Goal: Information Seeking & Learning: Check status

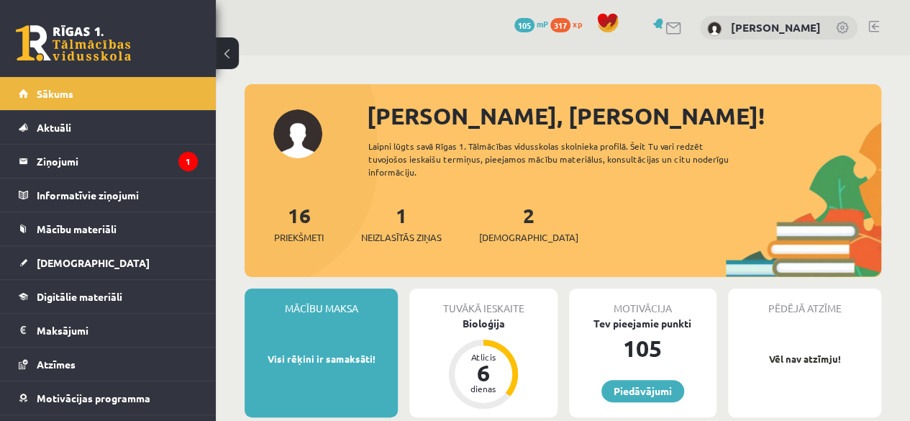
click at [393, 221] on div "1 Neizlasītās ziņas" at bounding box center [401, 222] width 81 height 45
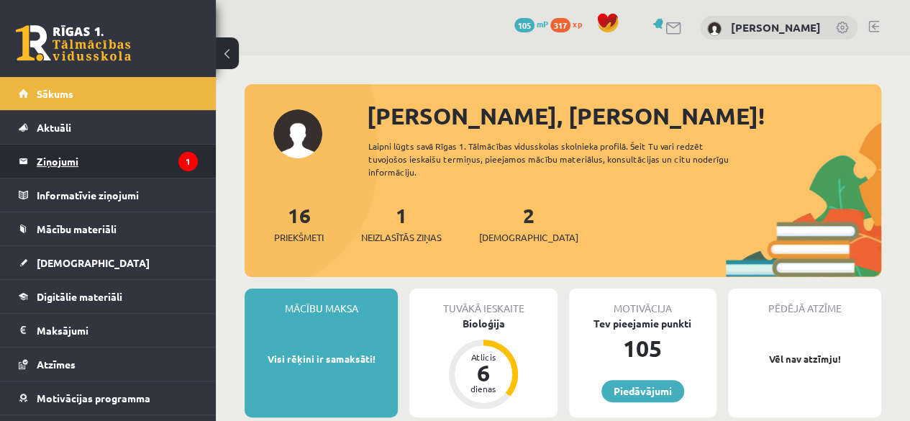
click at [53, 166] on legend "Ziņojumi 1" at bounding box center [117, 161] width 161 height 33
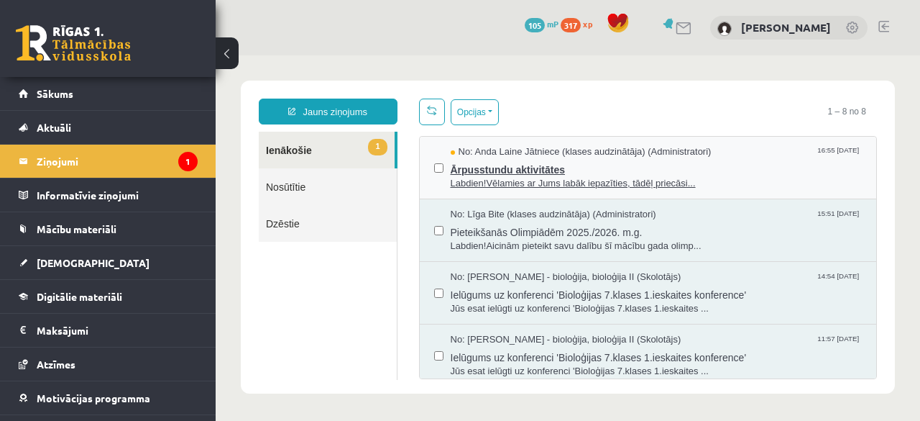
click at [572, 183] on span "Labdien!Vēlamies ar Jums labāk iepazīties, tādēļ priecāsi..." at bounding box center [657, 184] width 412 height 14
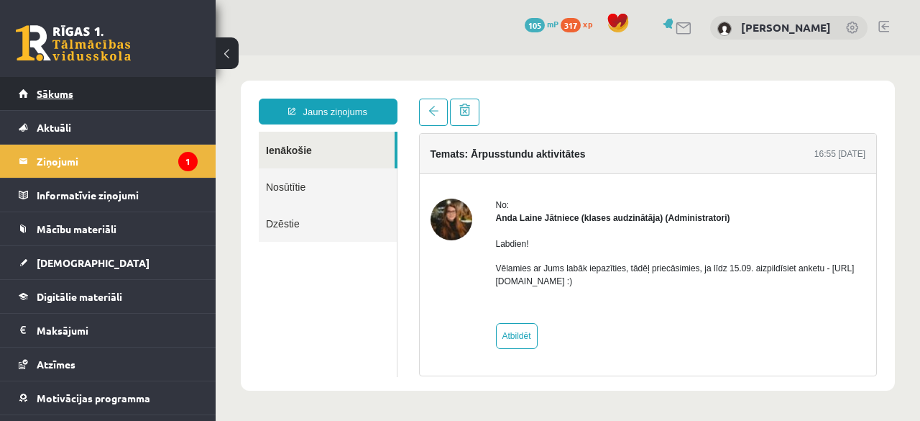
click at [23, 97] on link "Sākums" at bounding box center [108, 93] width 179 height 33
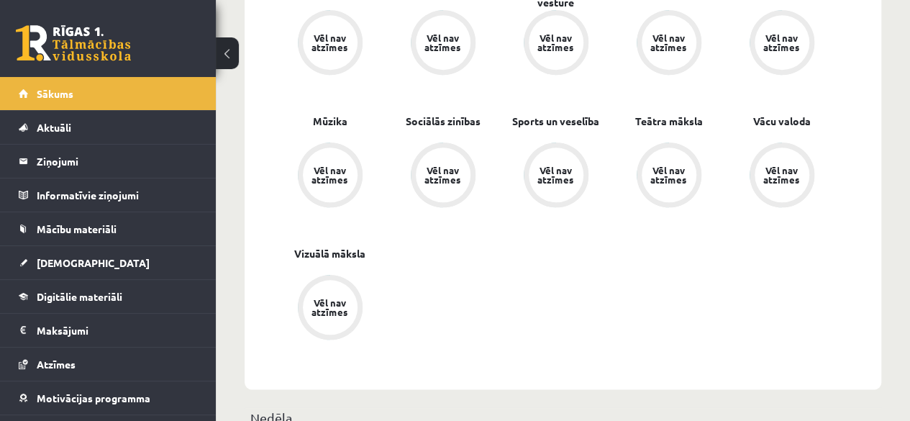
scroll to position [503, 0]
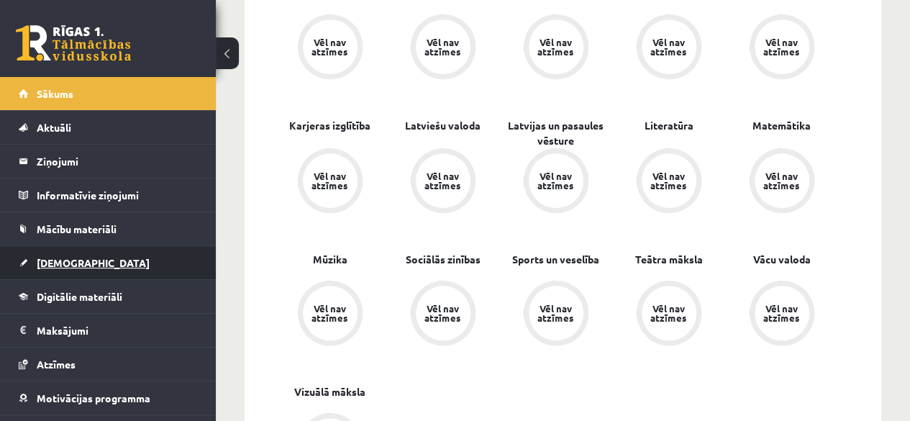
click at [96, 262] on link "[DEMOGRAPHIC_DATA]" at bounding box center [108, 262] width 179 height 33
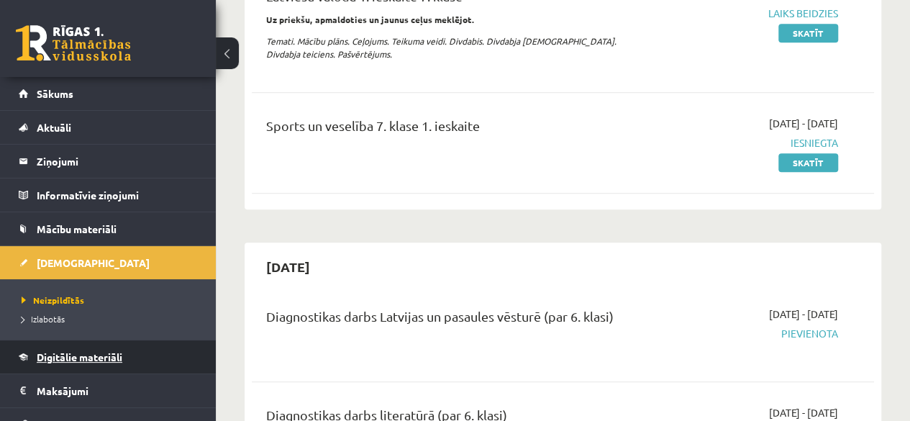
click at [112, 352] on span "Digitālie materiāli" at bounding box center [80, 356] width 86 height 13
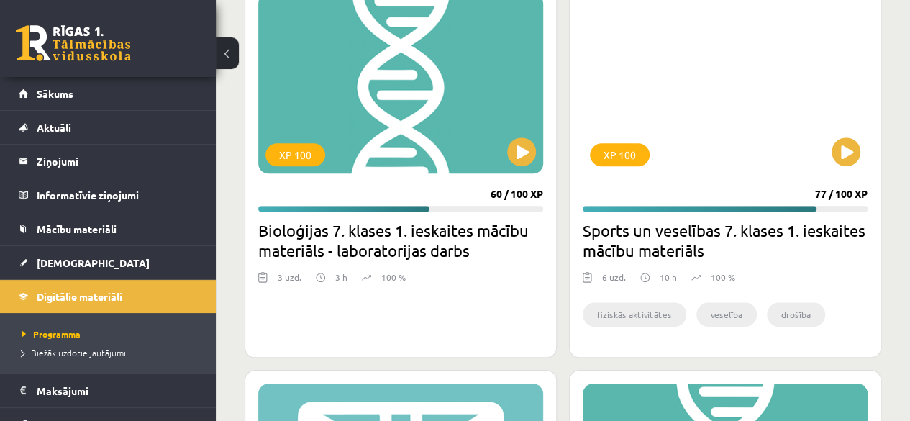
scroll to position [503, 0]
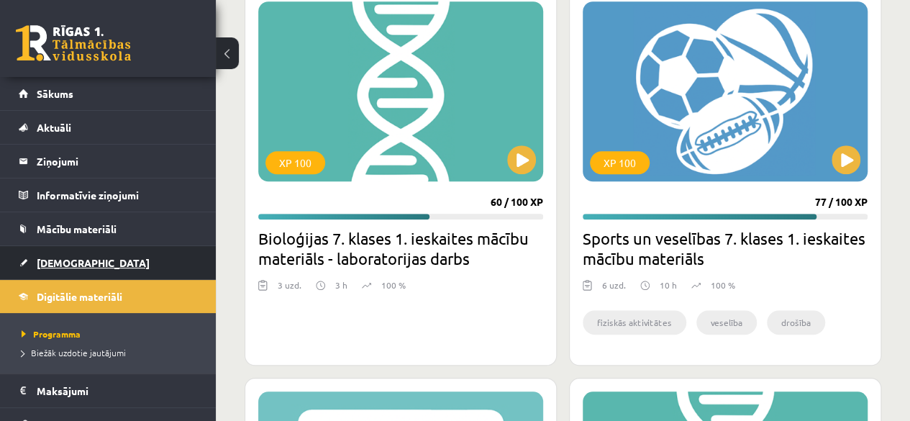
click at [65, 255] on link "[DEMOGRAPHIC_DATA]" at bounding box center [108, 262] width 179 height 33
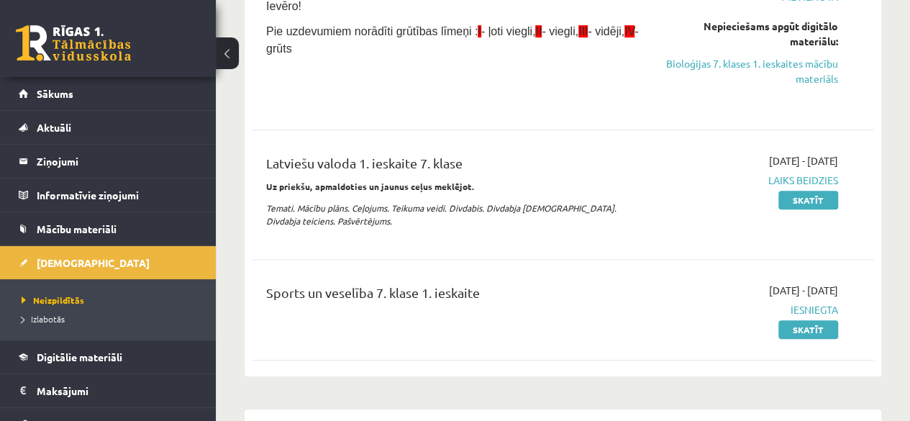
scroll to position [359, 0]
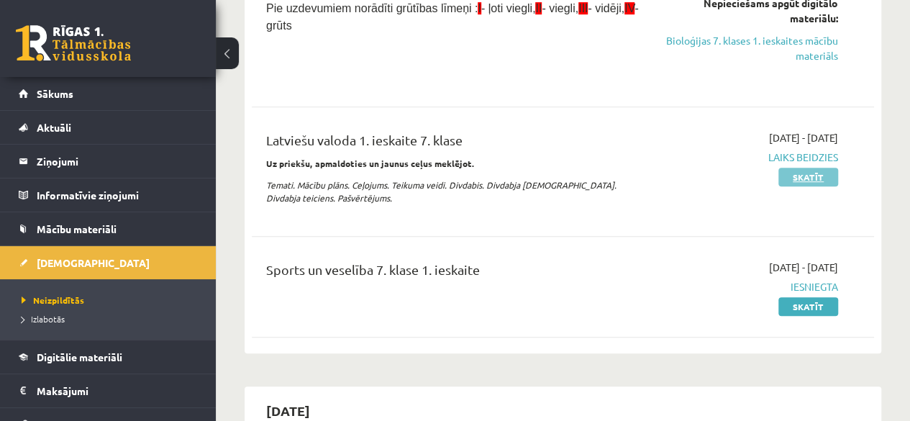
click at [796, 182] on link "Skatīt" at bounding box center [808, 177] width 60 height 19
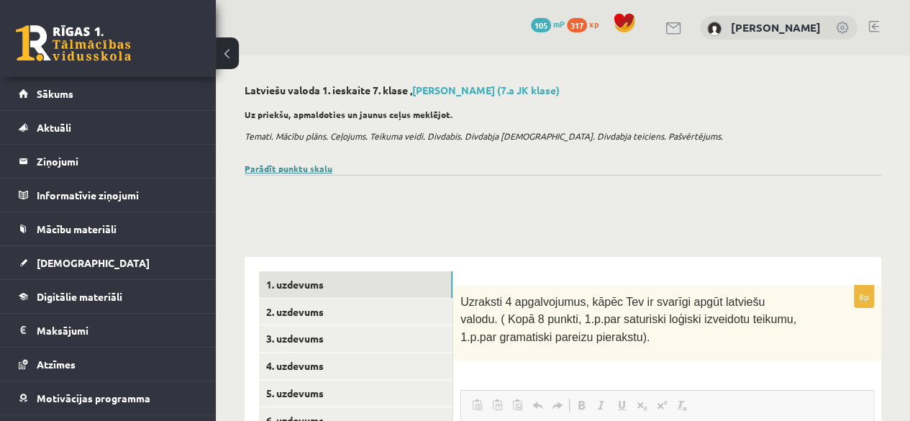
click at [288, 164] on link "Parādīt punktu skalu" at bounding box center [288, 168] width 88 height 12
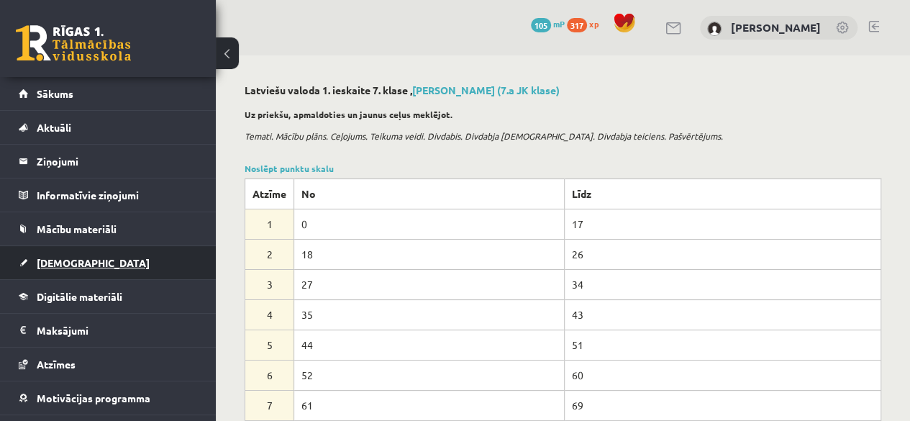
click at [93, 253] on link "[DEMOGRAPHIC_DATA]" at bounding box center [108, 262] width 179 height 33
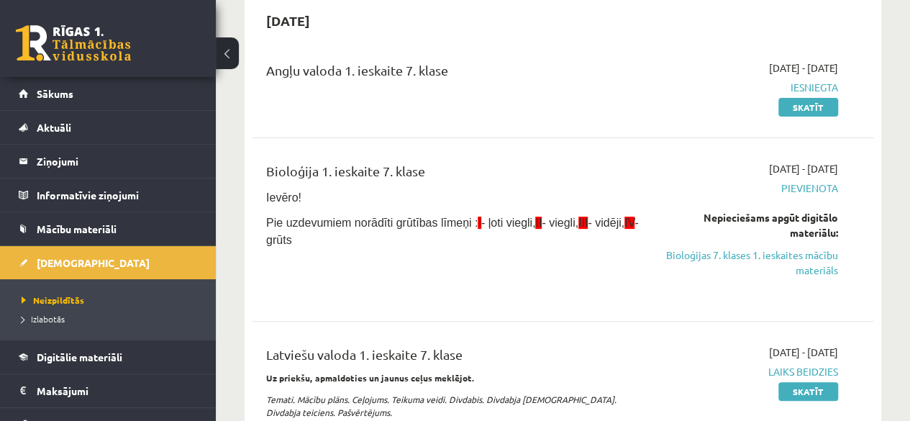
scroll to position [144, 0]
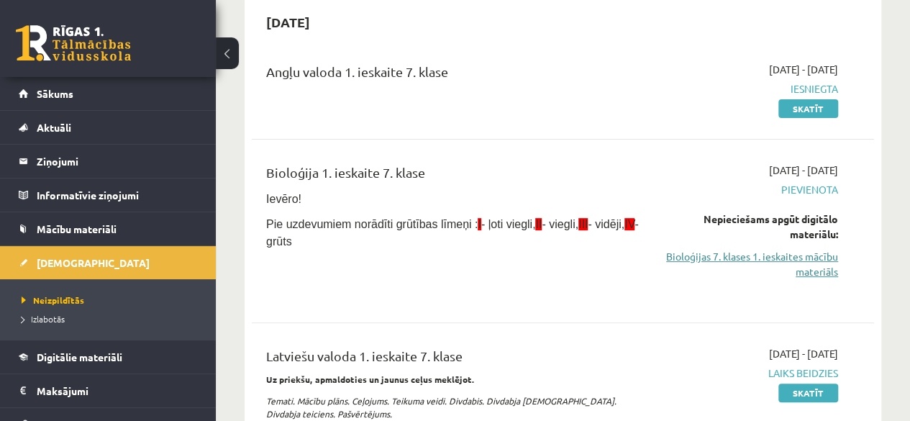
click at [679, 259] on link "Bioloģijas 7. klases 1. ieskaites mācību materiāls" at bounding box center [749, 264] width 176 height 30
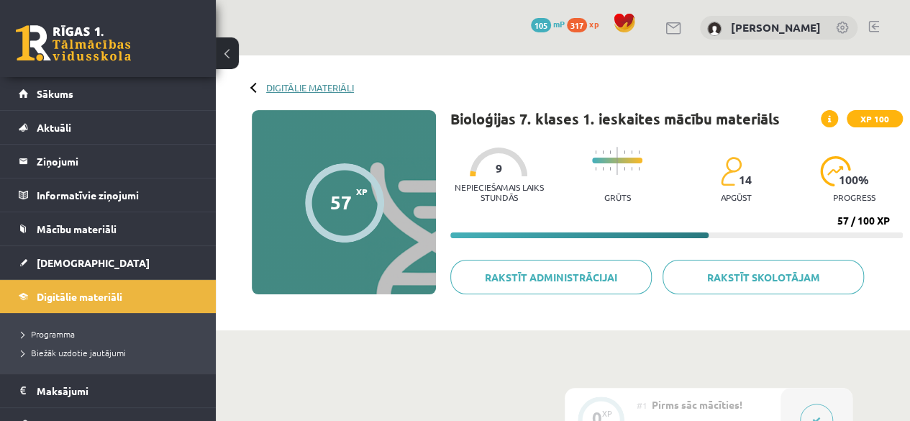
click at [292, 83] on link "Digitālie materiāli" at bounding box center [310, 87] width 88 height 11
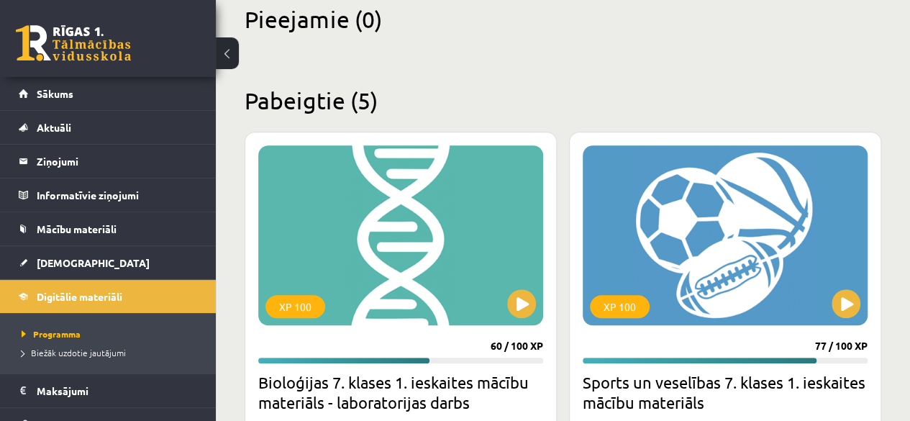
scroll to position [144, 0]
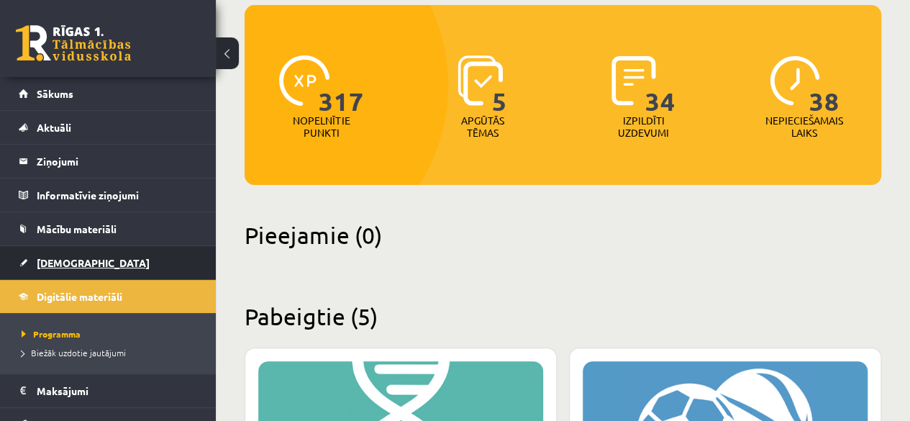
click at [95, 265] on link "[DEMOGRAPHIC_DATA]" at bounding box center [108, 262] width 179 height 33
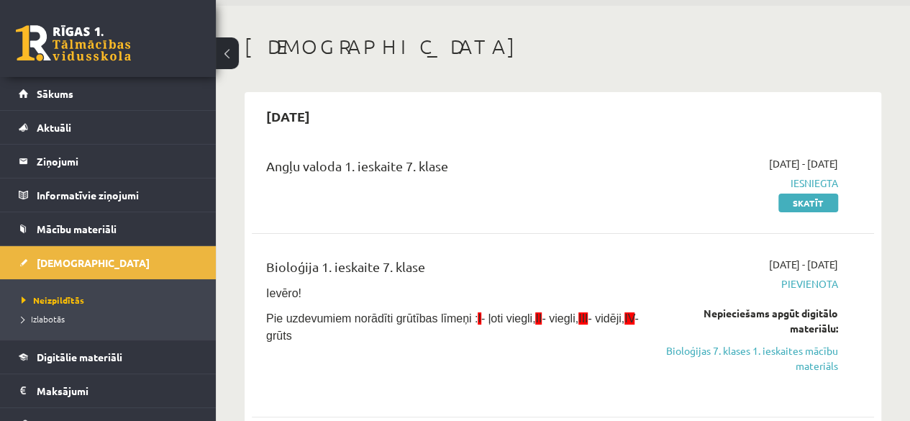
scroll to position [72, 0]
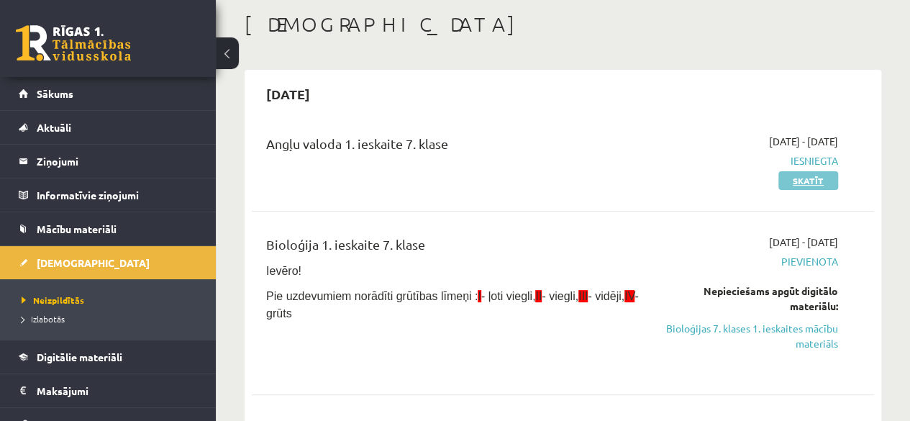
click at [805, 181] on link "Skatīt" at bounding box center [808, 180] width 60 height 19
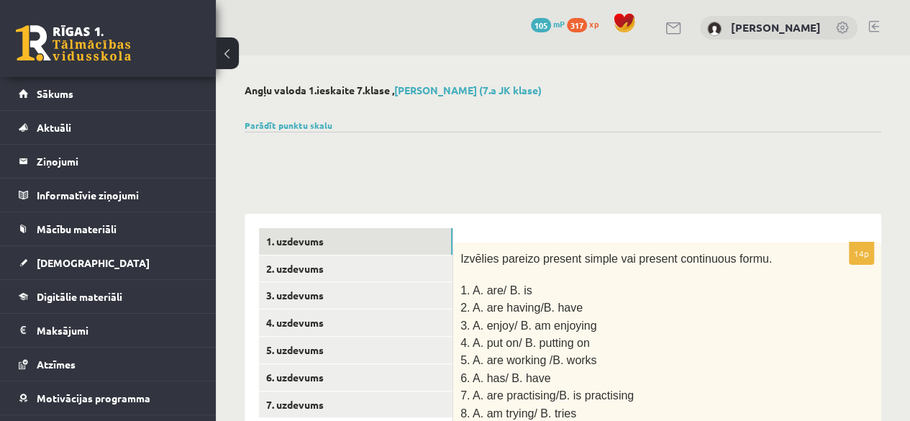
drag, startPoint x: 241, startPoint y: 114, endPoint x: 253, endPoint y: 140, distance: 29.3
click at [292, 122] on link "Parādīt punktu skalu" at bounding box center [288, 125] width 88 height 12
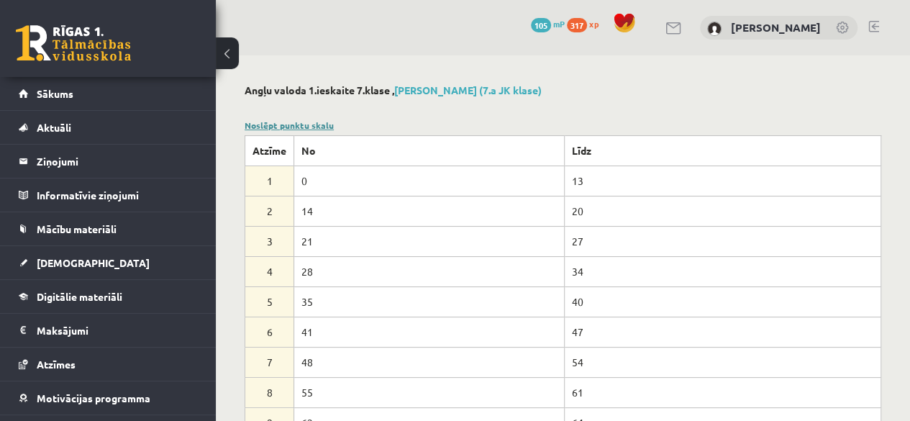
click at [290, 123] on link "Noslēpt punktu skalu" at bounding box center [288, 125] width 89 height 12
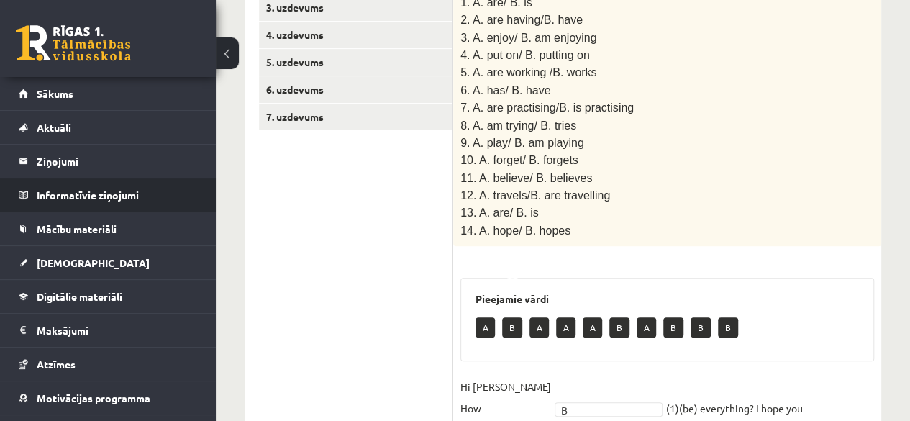
scroll to position [72, 0]
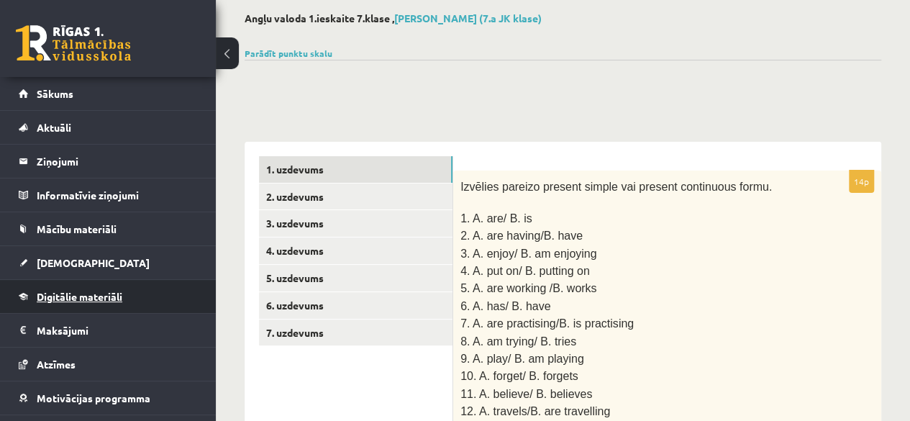
click at [87, 298] on span "Digitālie materiāli" at bounding box center [80, 296] width 86 height 13
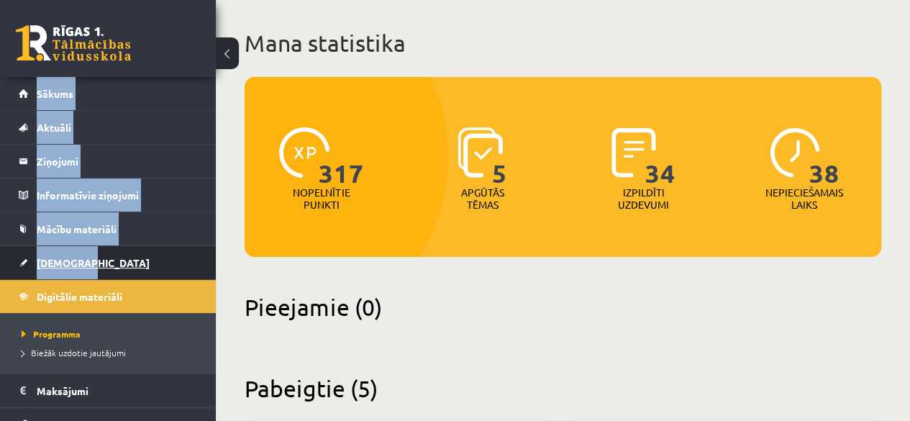
click at [160, 271] on link "[DEMOGRAPHIC_DATA]" at bounding box center [108, 262] width 179 height 33
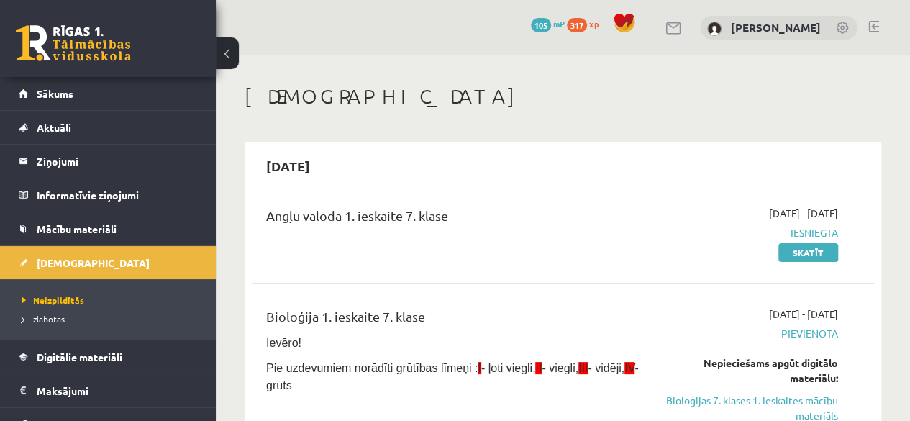
click at [411, 108] on h1 "[DEMOGRAPHIC_DATA]" at bounding box center [562, 96] width 636 height 24
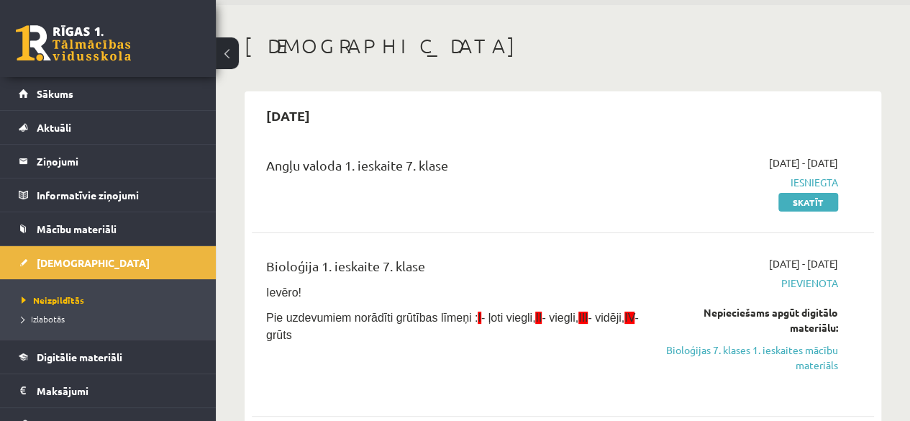
scroll to position [144, 0]
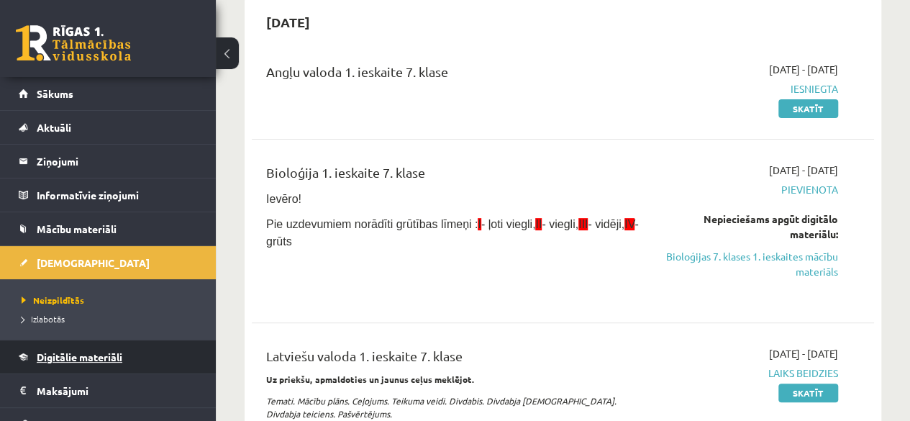
click at [114, 367] on link "Digitālie materiāli" at bounding box center [108, 356] width 179 height 33
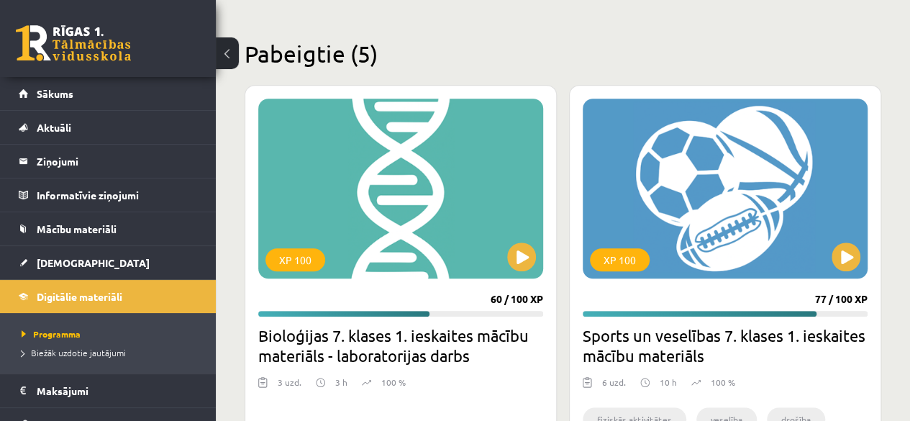
scroll to position [423, 0]
